Goal: Task Accomplishment & Management: Manage account settings

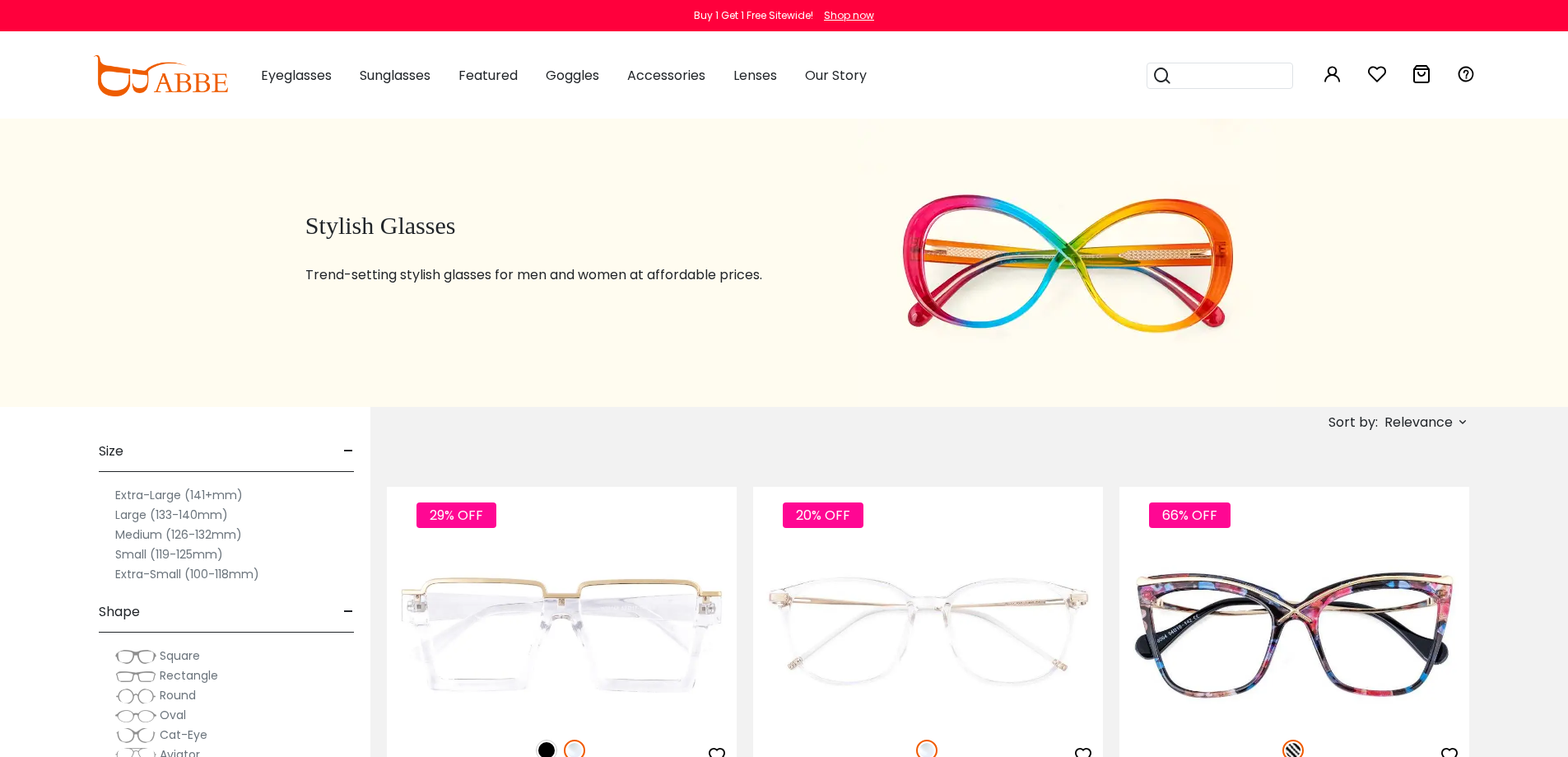
click at [1342, 78] on icon at bounding box center [1332, 73] width 20 height 20
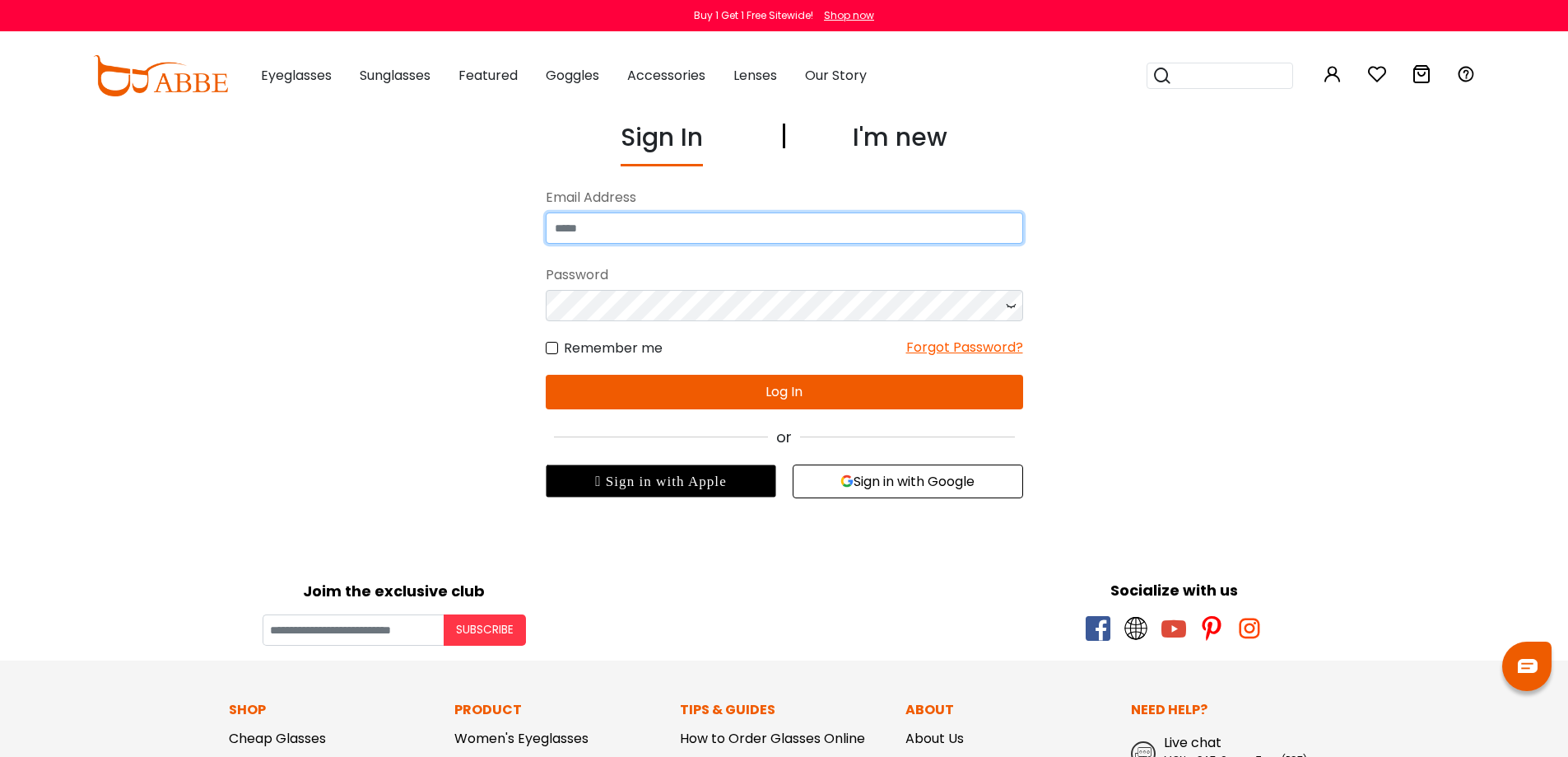
click at [723, 214] on input "email" at bounding box center [784, 228] width 477 height 32
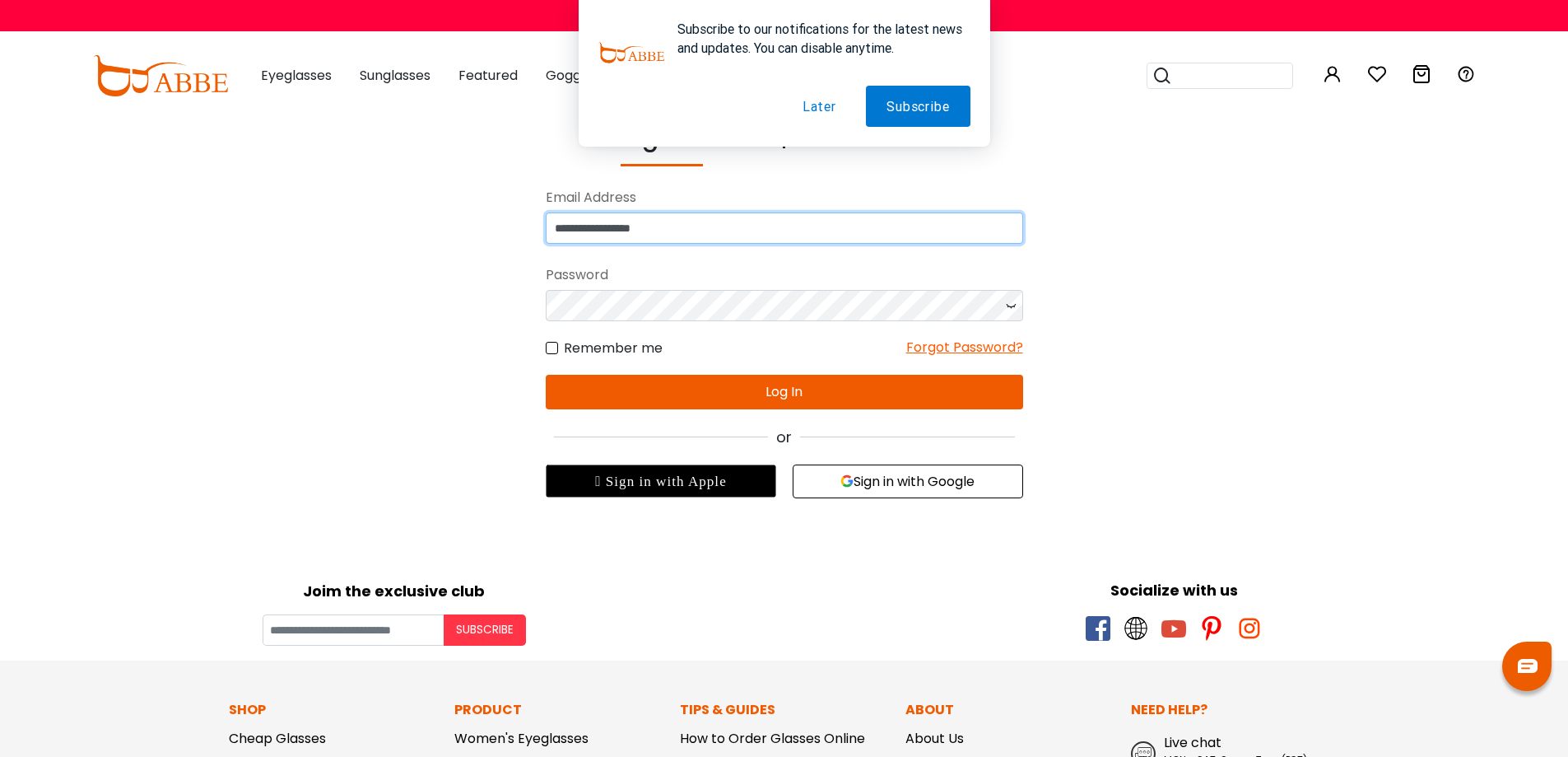
type input "**********"
click at [826, 105] on button "Later" at bounding box center [820, 106] width 75 height 41
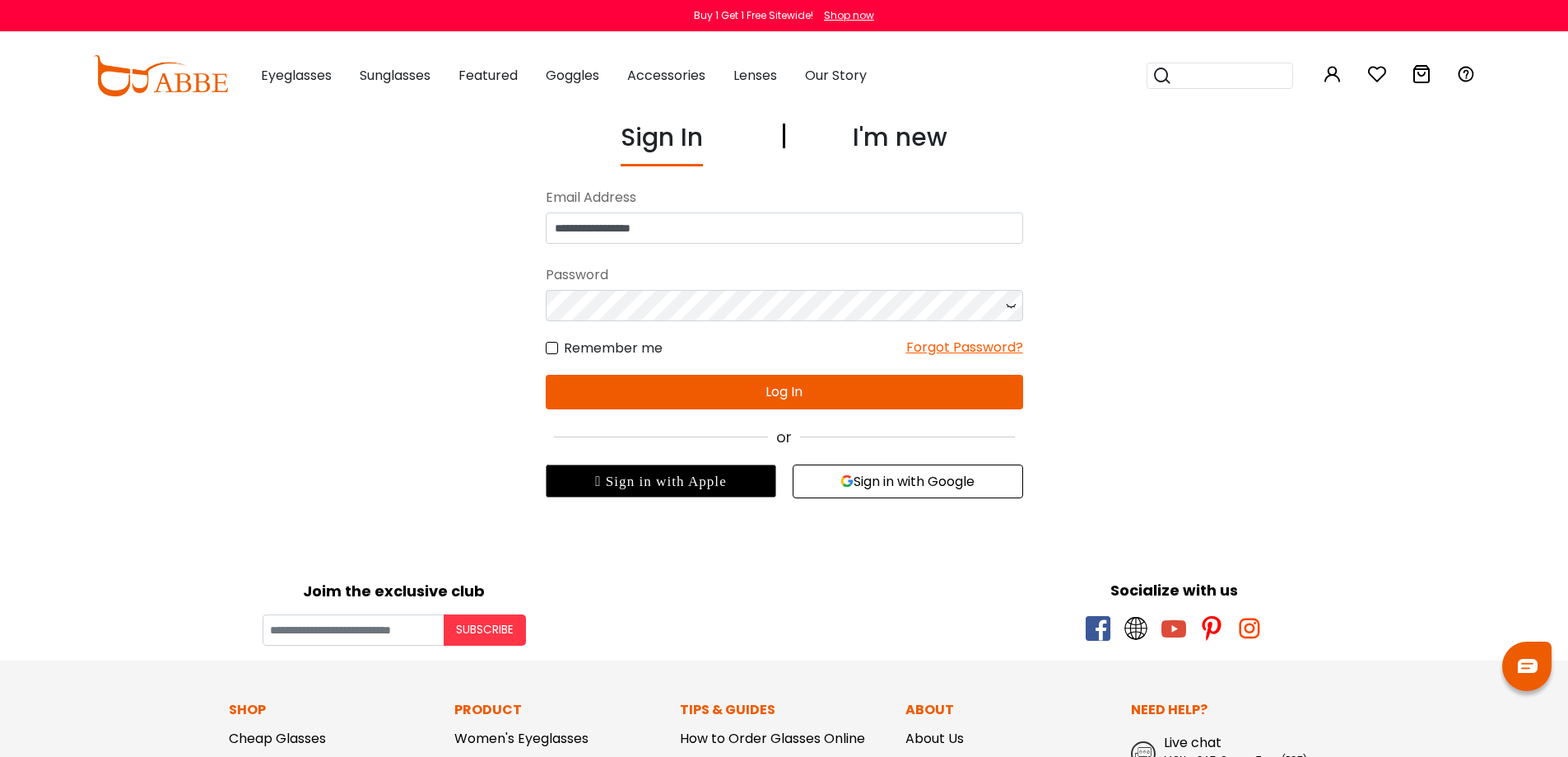
click at [774, 391] on button "Log In" at bounding box center [784, 392] width 477 height 34
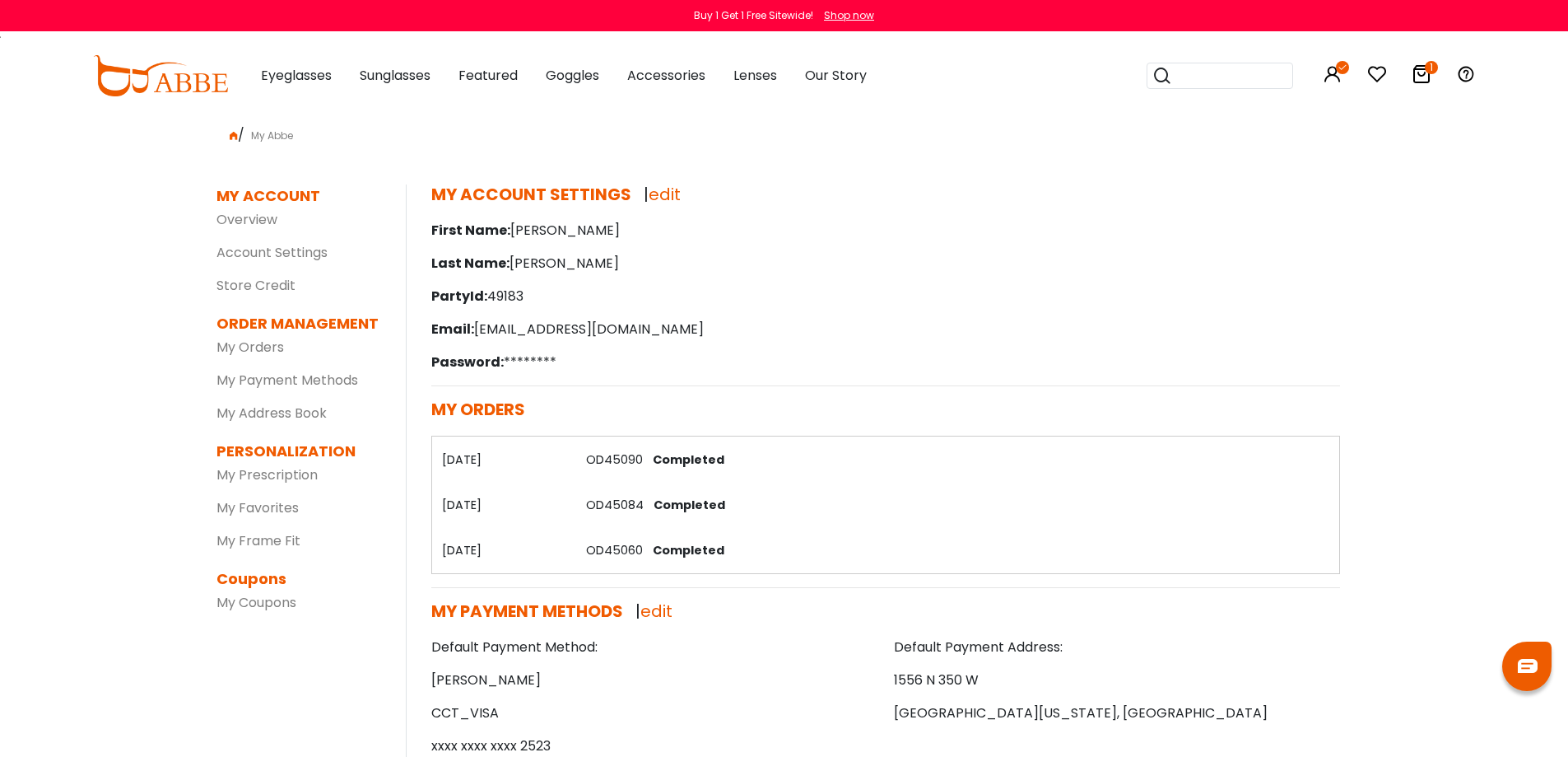
click at [478, 455] on th "23/12/2023" at bounding box center [504, 459] width 145 height 45
click at [652, 458] on span "Completed" at bounding box center [686, 459] width 79 height 16
click at [634, 498] on link "OD45084" at bounding box center [614, 504] width 57 height 16
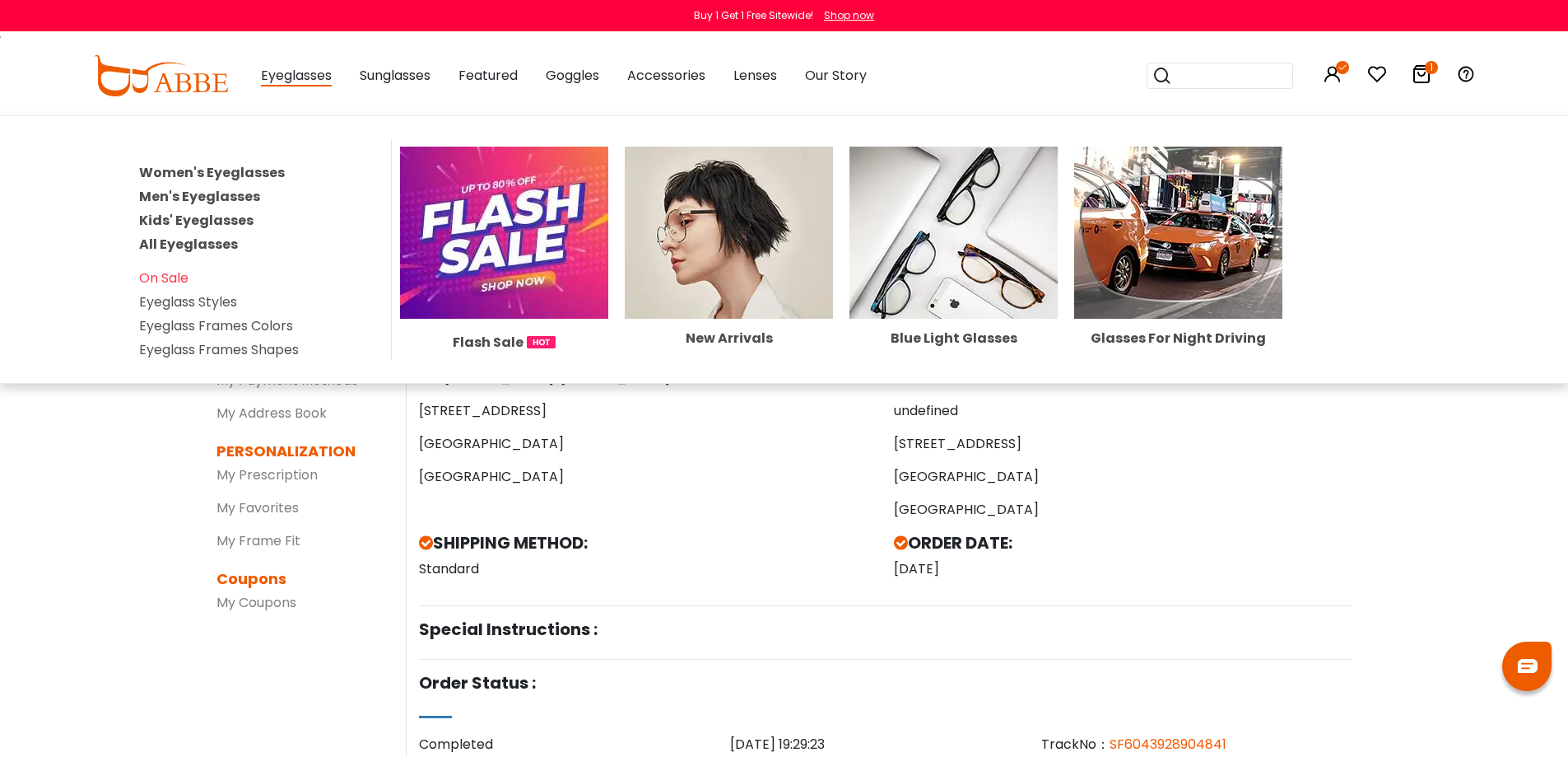
click at [289, 80] on span "Eyeglasses" at bounding box center [296, 76] width 71 height 21
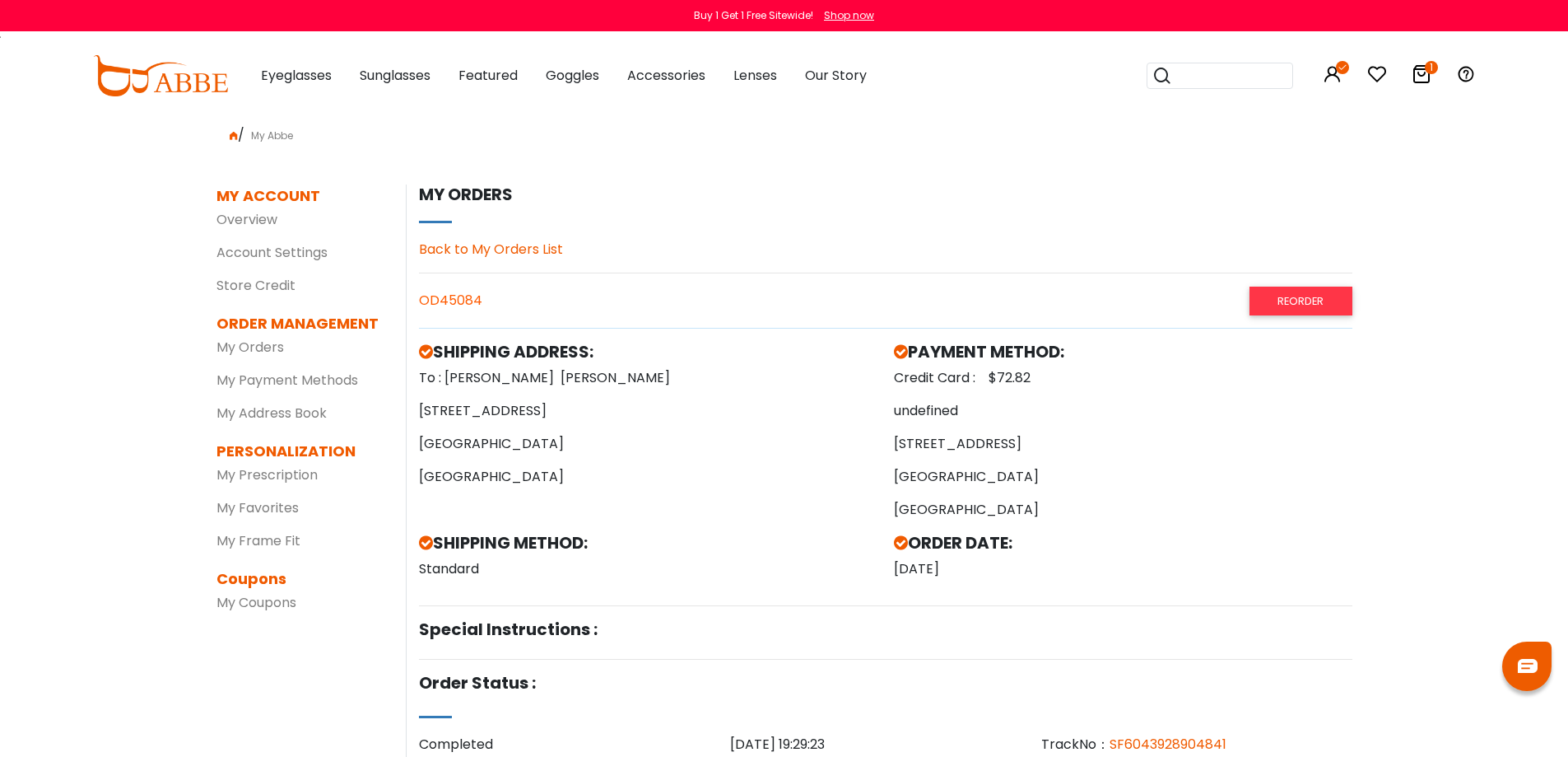
click at [214, 76] on img at bounding box center [161, 76] width 135 height 41
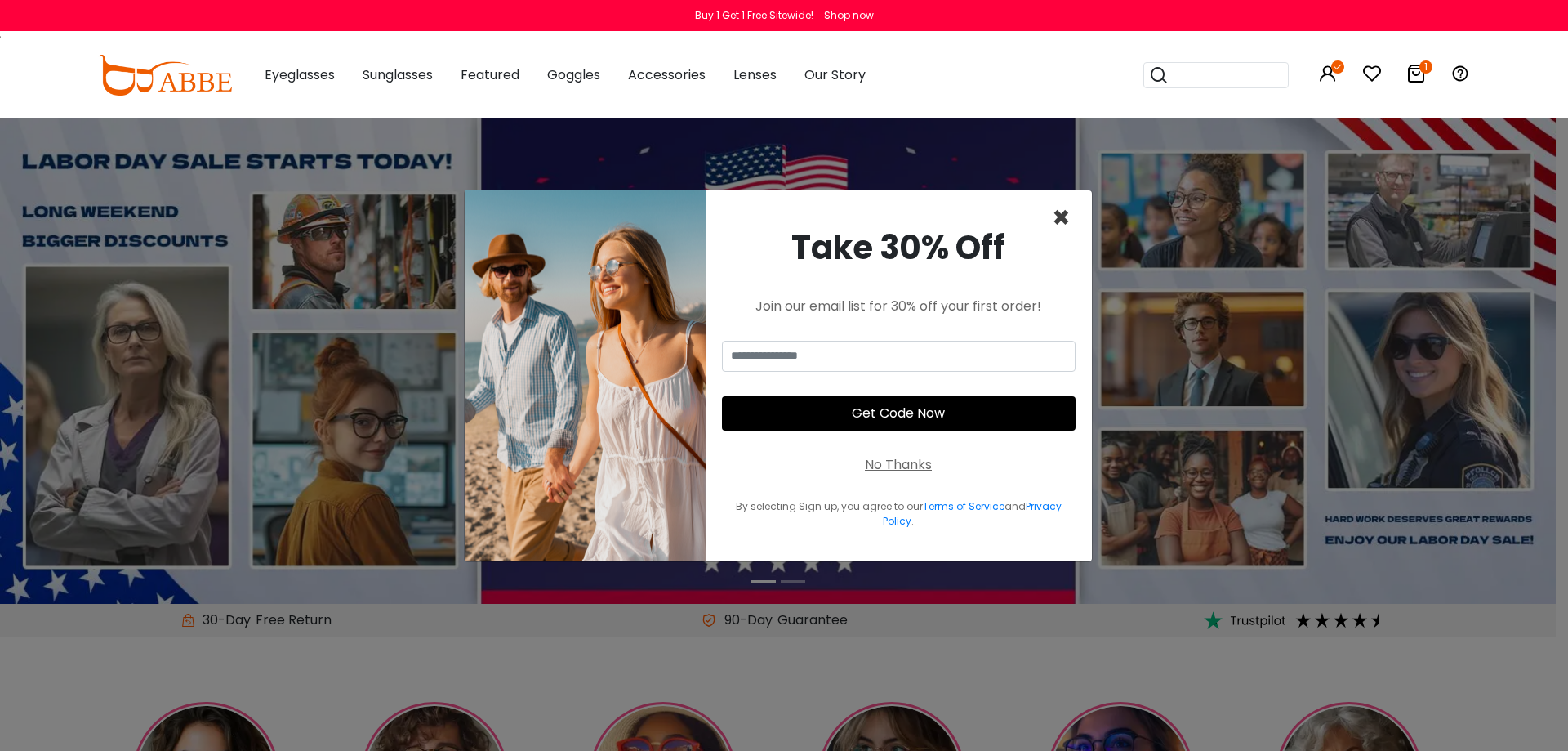
click at [1064, 225] on span "×" at bounding box center [1061, 217] width 19 height 42
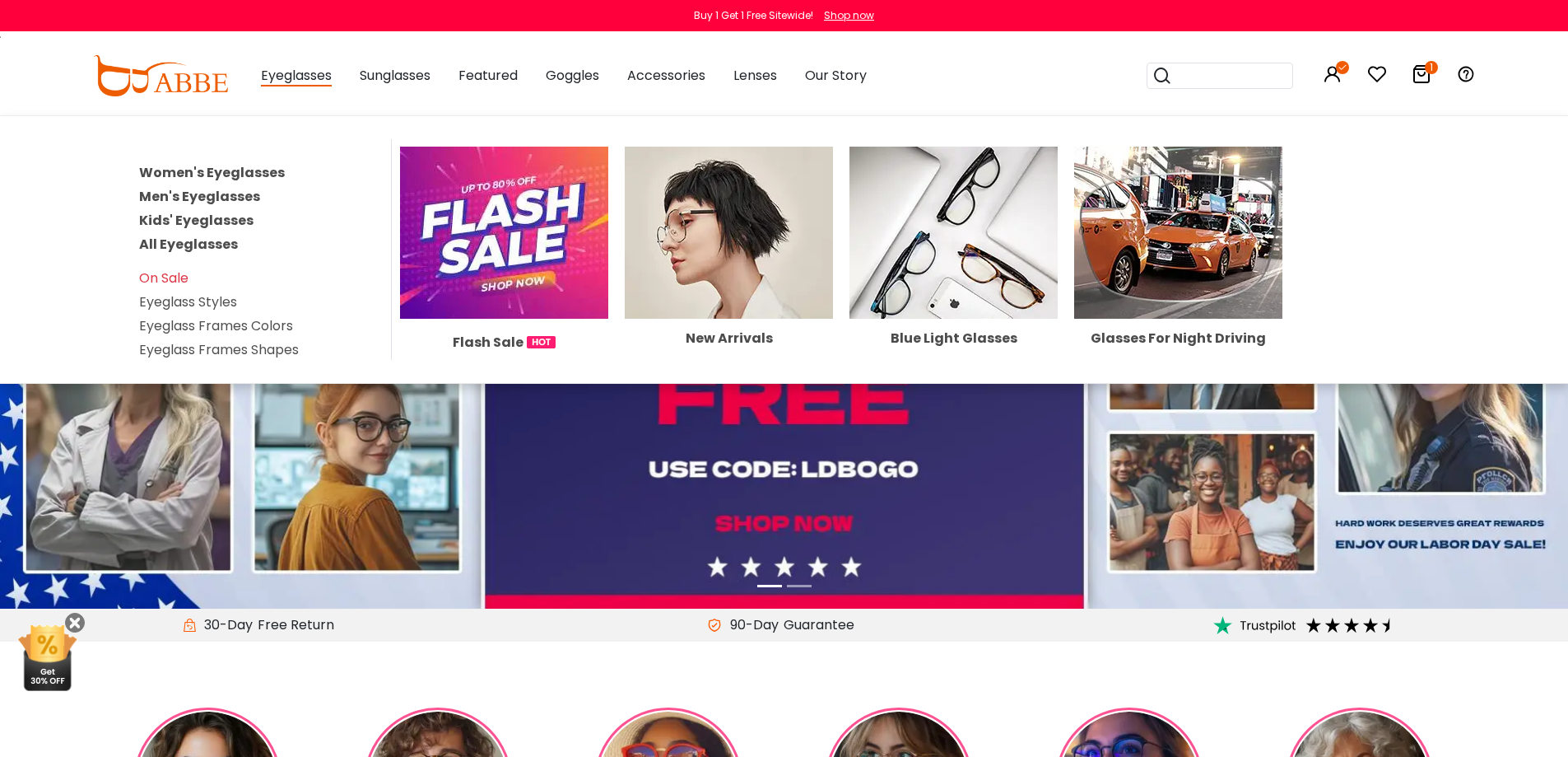
click at [219, 199] on link "Men's Eyeglasses" at bounding box center [200, 197] width 121 height 19
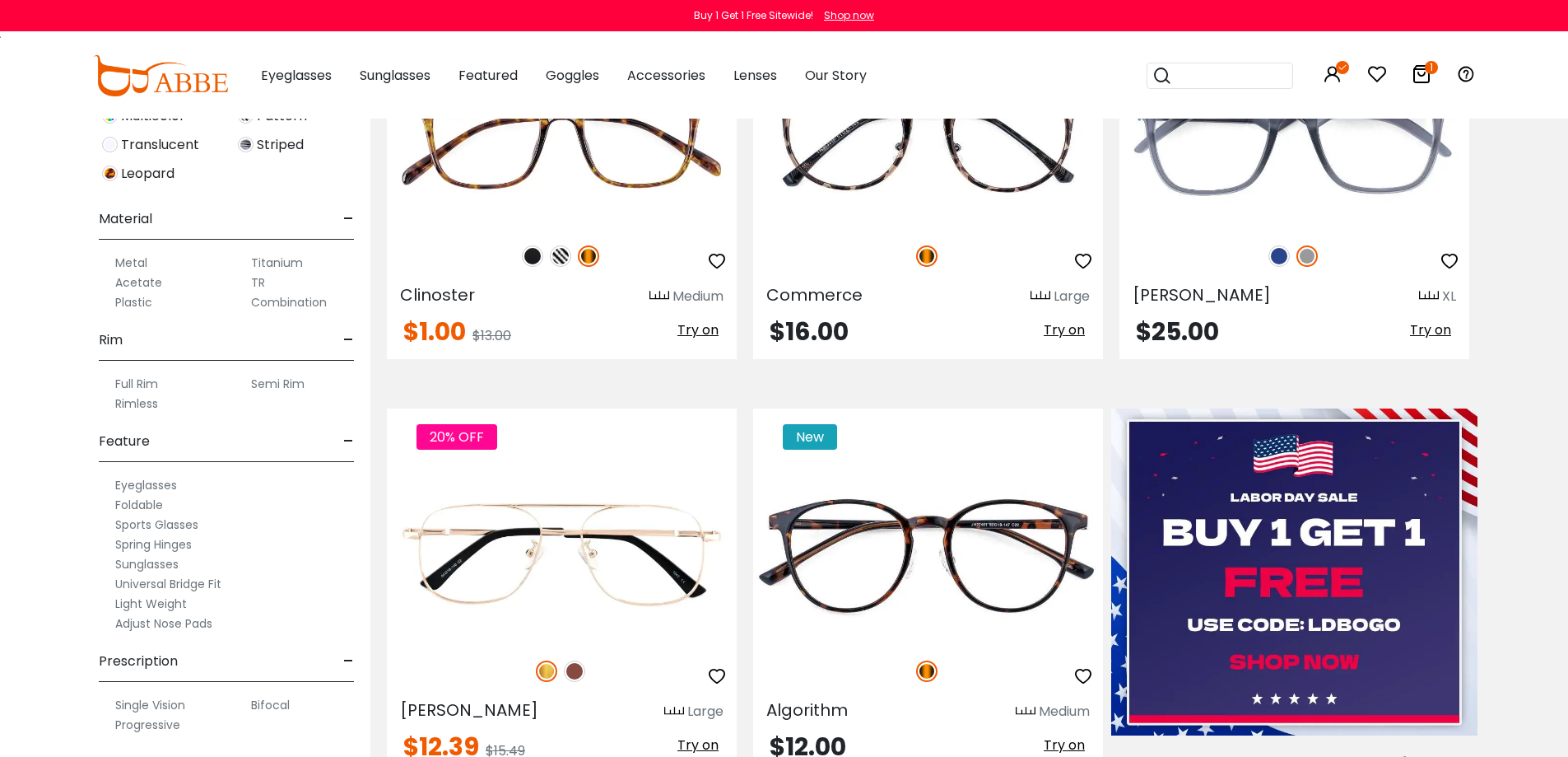
scroll to position [684, 0]
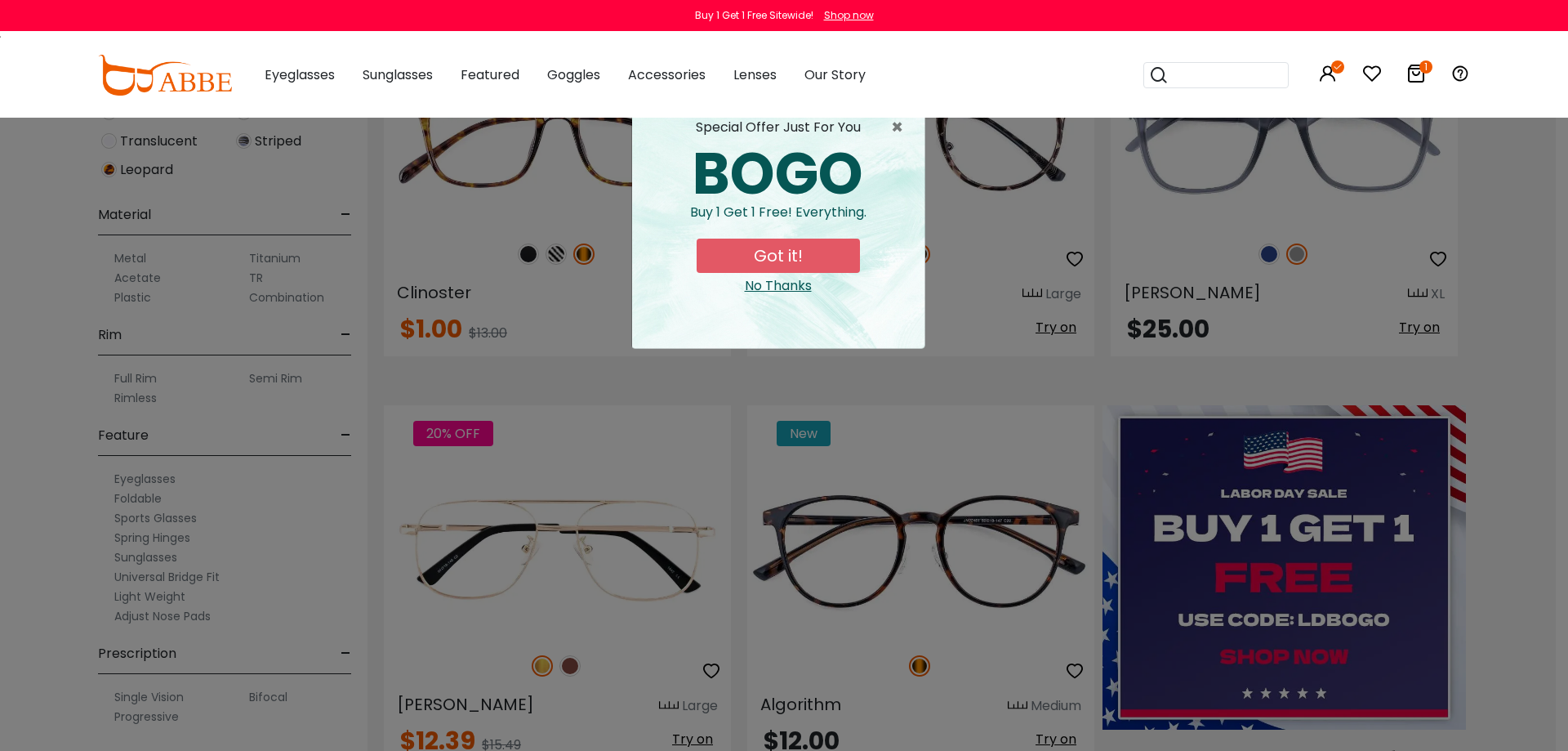
click at [280, 381] on div "× special offer just for you BOGO Buy 1 Get 1 Free! Everything. Got it! No Than…" at bounding box center [784, 376] width 1568 height 751
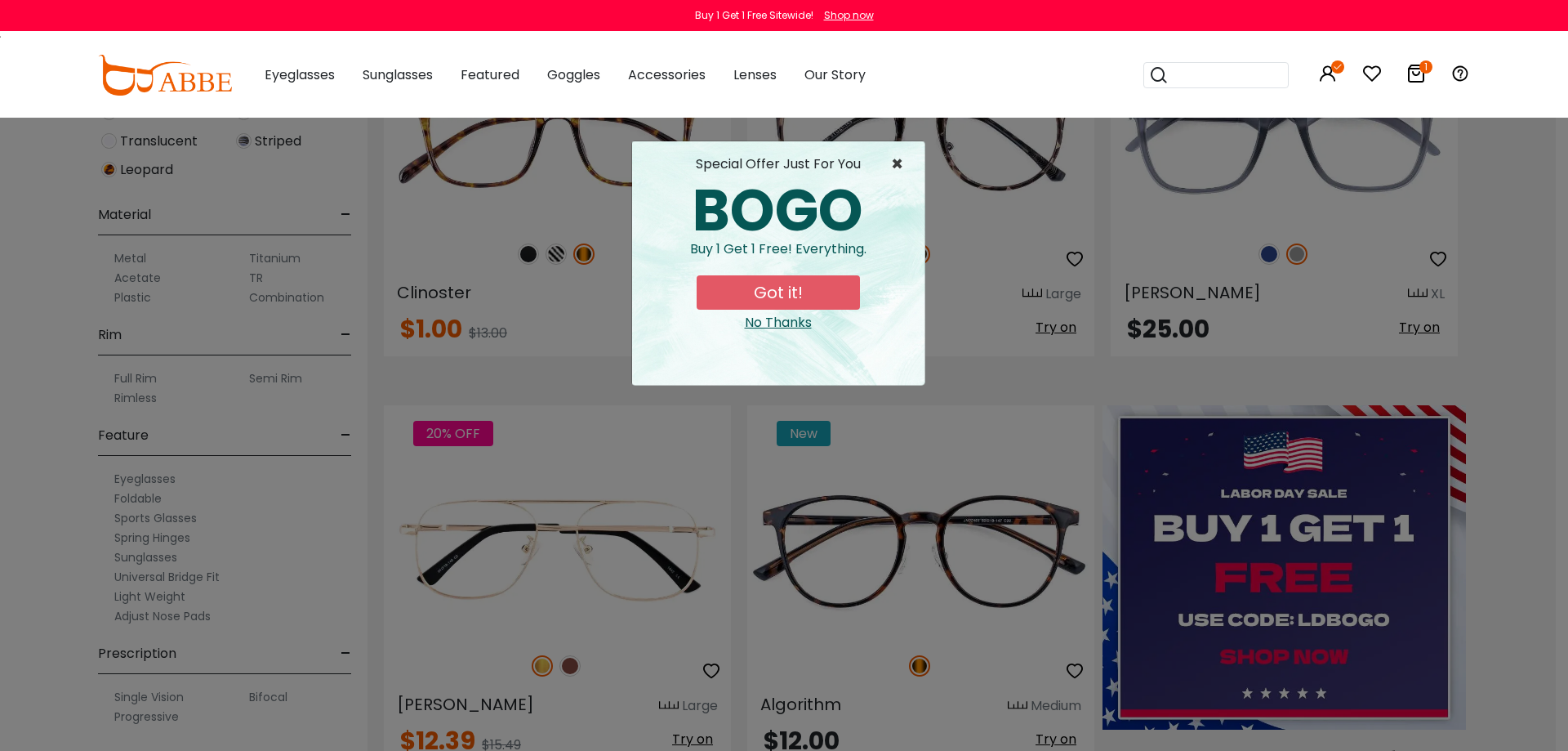
click at [893, 168] on span "×" at bounding box center [901, 164] width 20 height 19
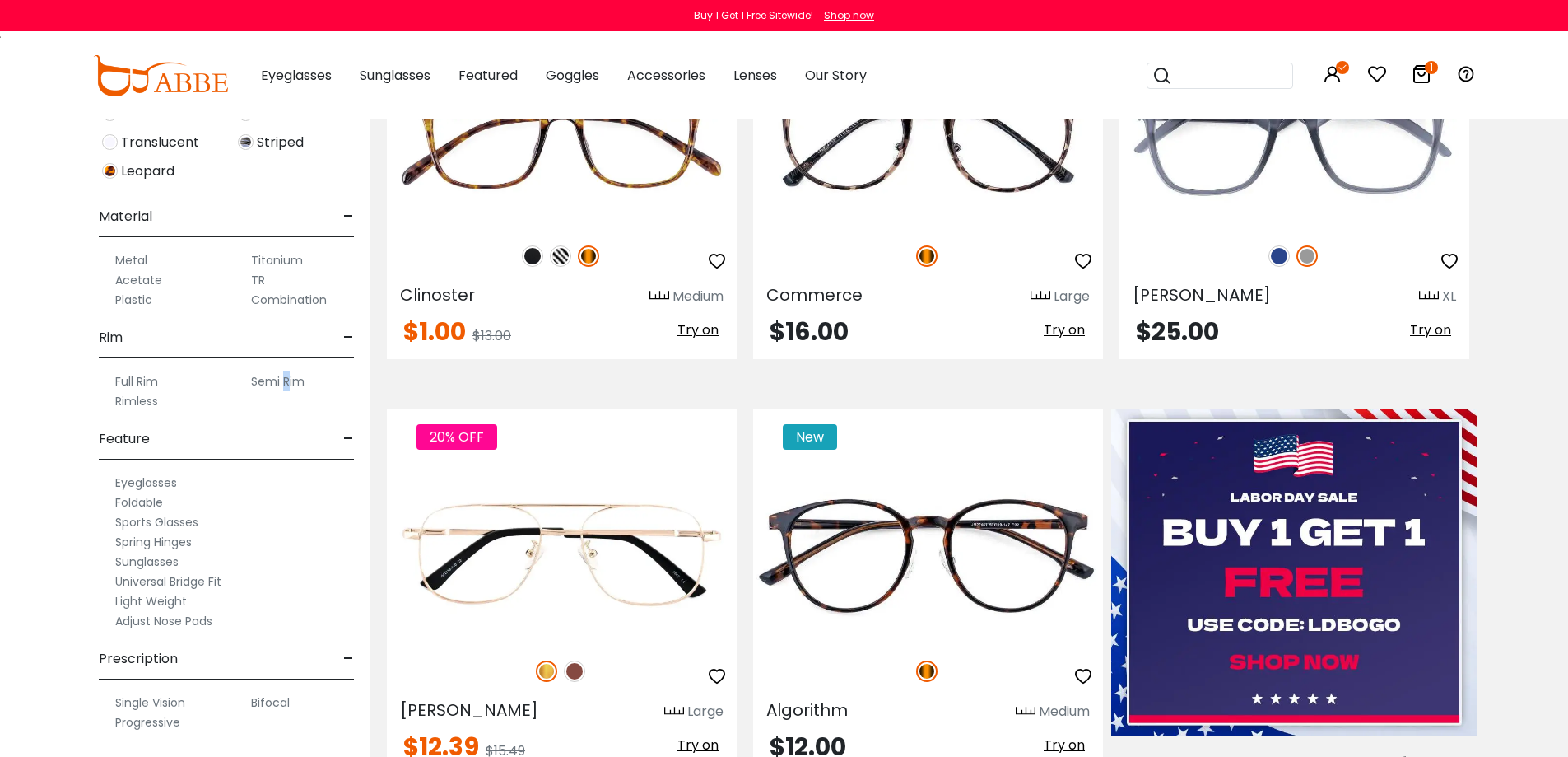
click at [286, 383] on label "Semi Rim" at bounding box center [278, 381] width 54 height 20
click at [297, 379] on label "Semi Rim" at bounding box center [278, 381] width 54 height 20
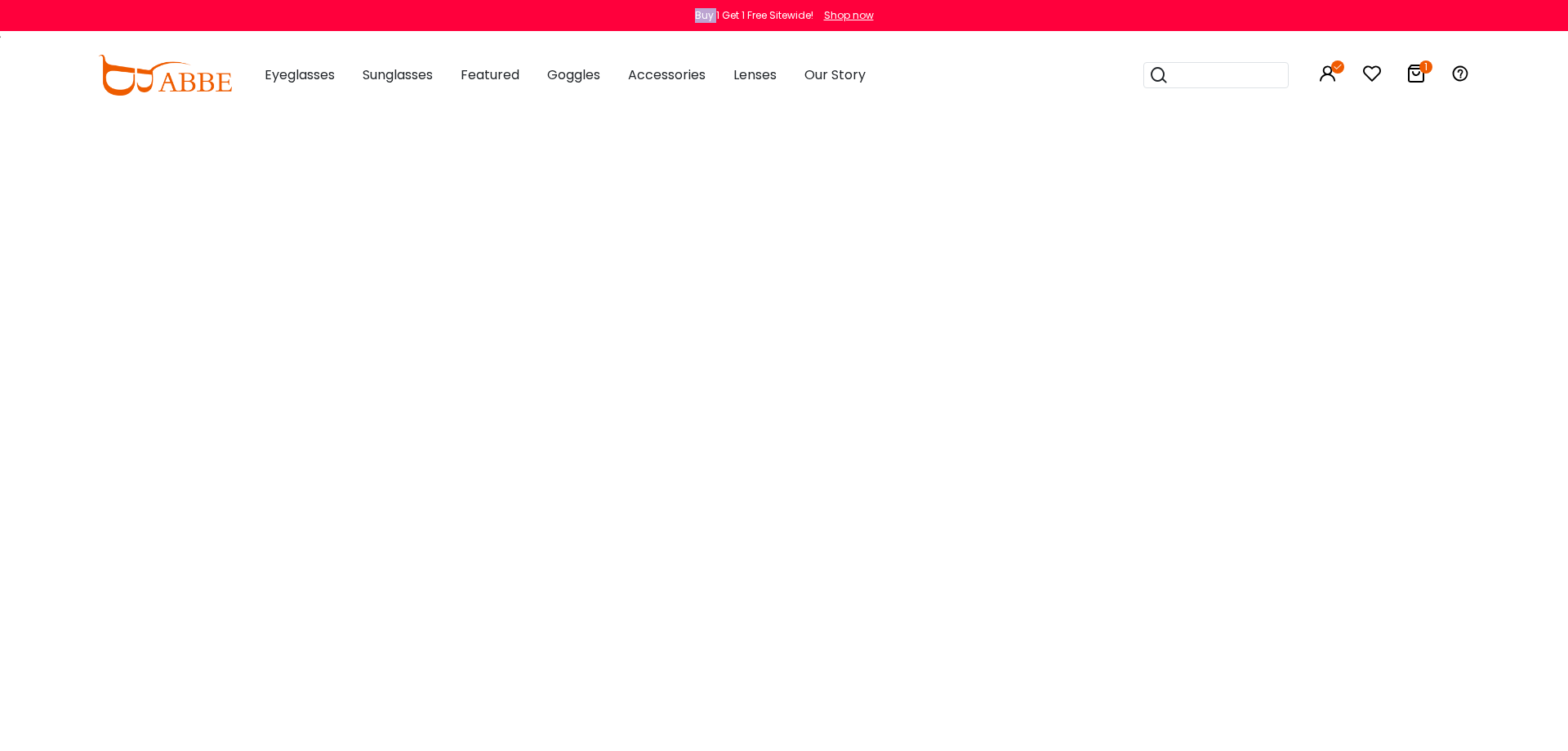
drag, startPoint x: 0, startPoint y: 0, endPoint x: 294, endPoint y: 379, distance: 479.7
click at [294, 0] on html "Eyeglasses Thanks for your subscription Please use coupon code " NEWCOMER " to …" at bounding box center [784, 0] width 1568 height 0
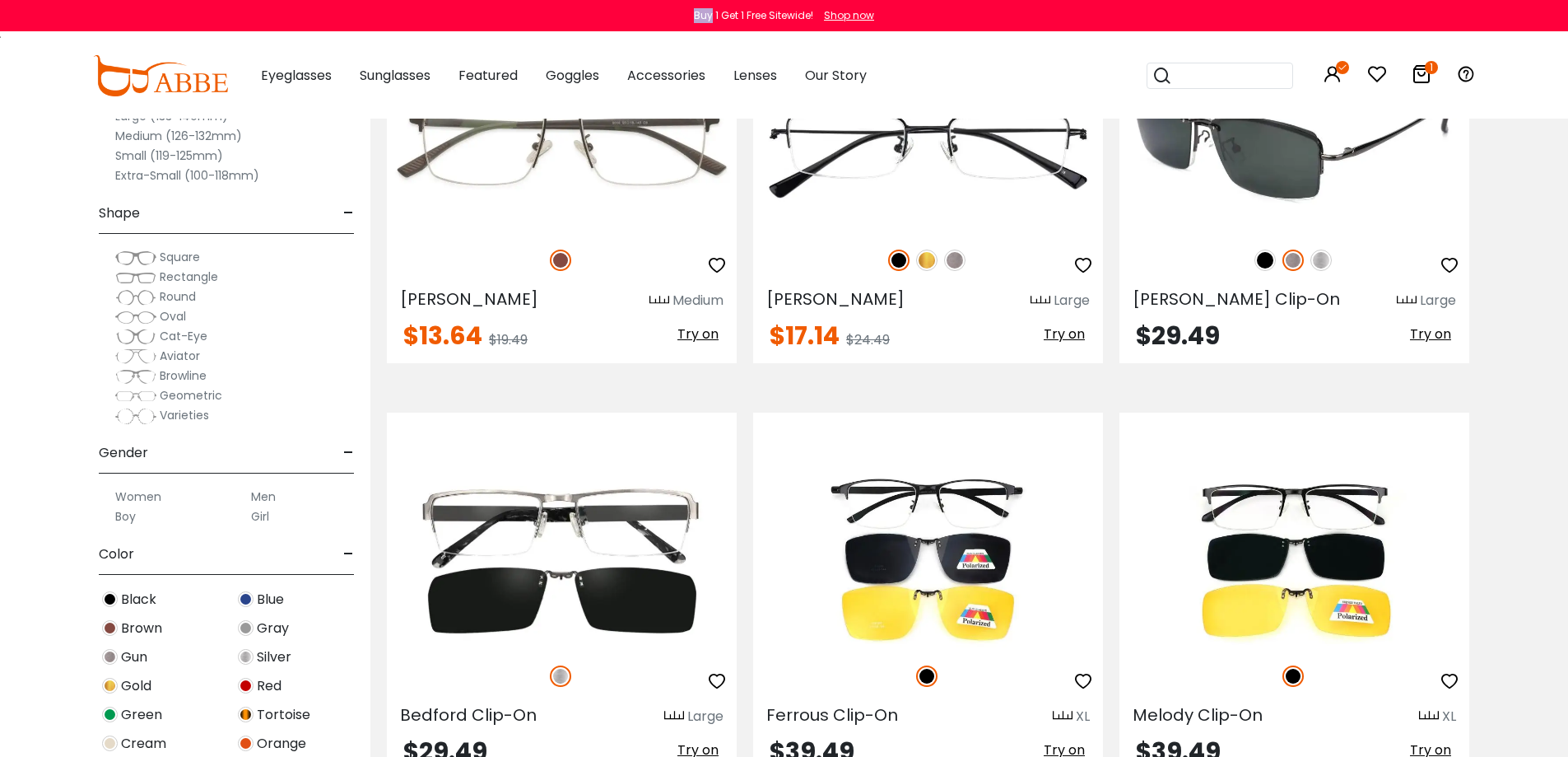
scroll to position [4695, 0]
